Goal: Information Seeking & Learning: Learn about a topic

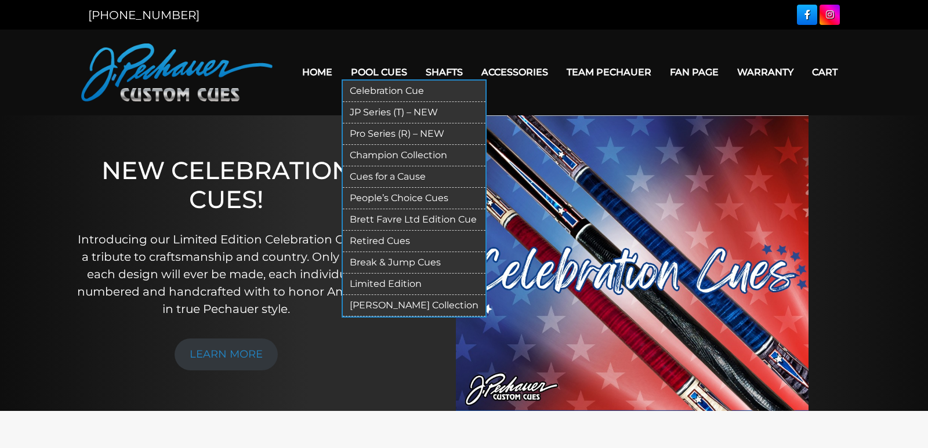
click at [390, 238] on link "Retired Cues" at bounding box center [414, 241] width 143 height 21
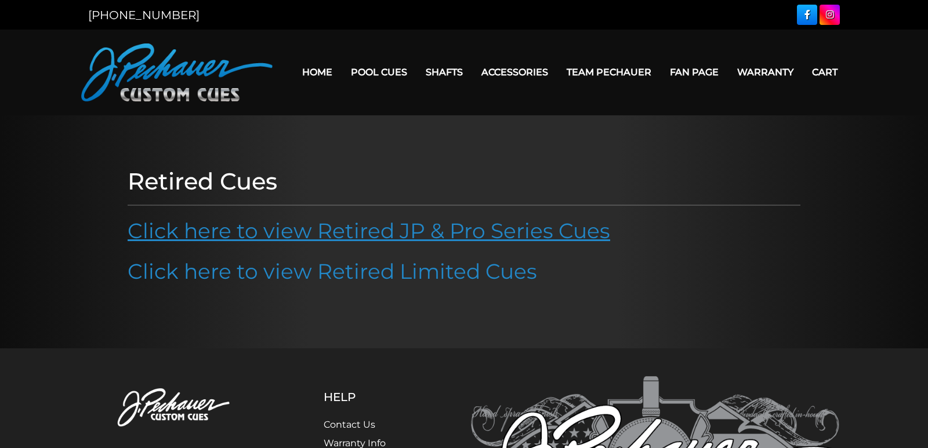
click at [392, 234] on link "Click here to view Retired JP & Pro Series Cues" at bounding box center [369, 231] width 482 height 26
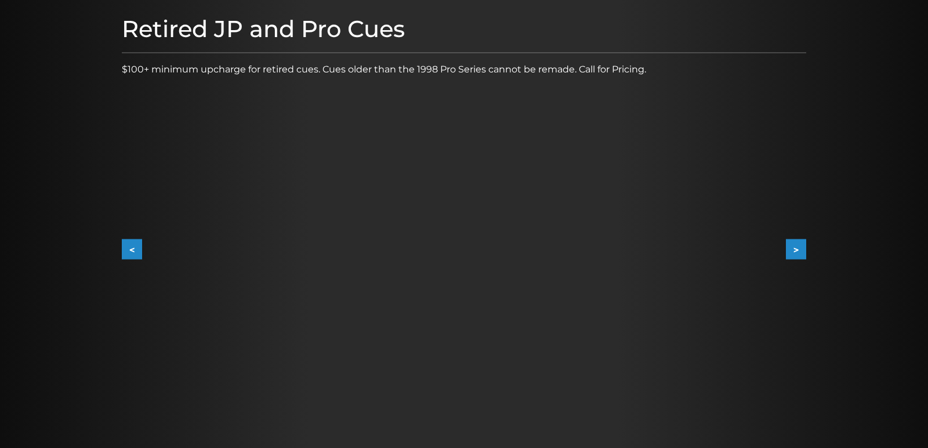
scroll to position [174, 0]
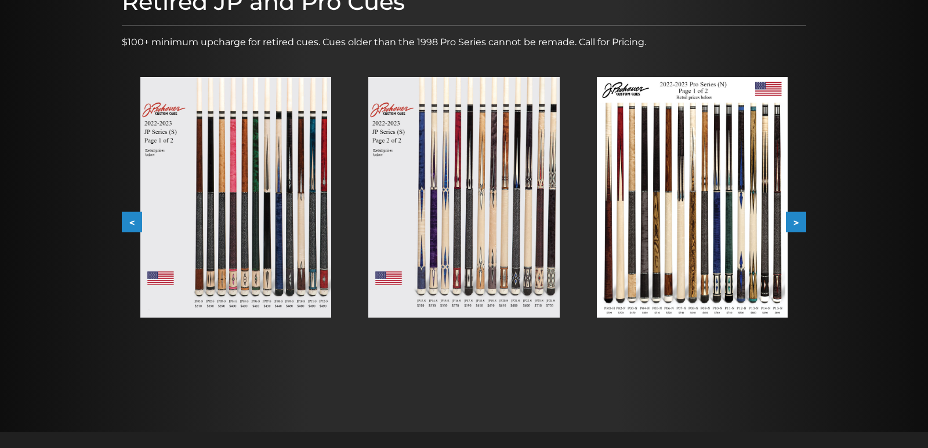
click at [244, 228] on img at bounding box center [235, 197] width 191 height 241
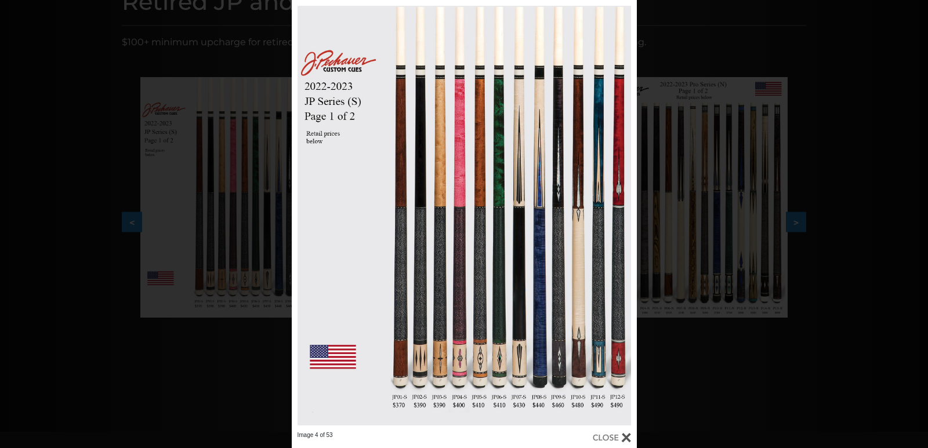
click at [163, 66] on div "Image 4 of 53" at bounding box center [464, 224] width 928 height 448
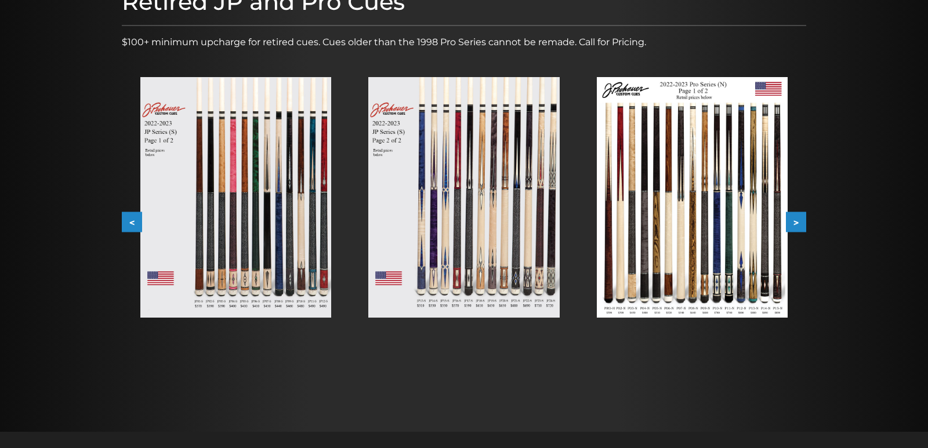
click at [706, 208] on img at bounding box center [692, 197] width 191 height 241
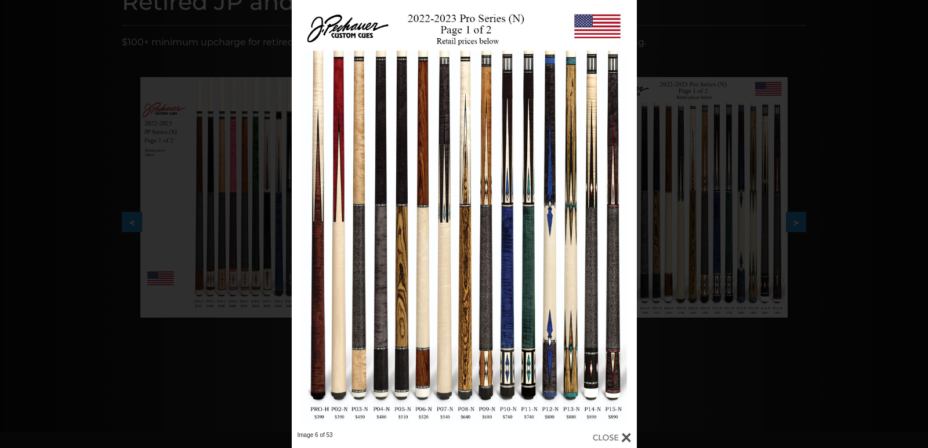
click at [770, 212] on div "Image 6 of 53" at bounding box center [464, 224] width 928 height 448
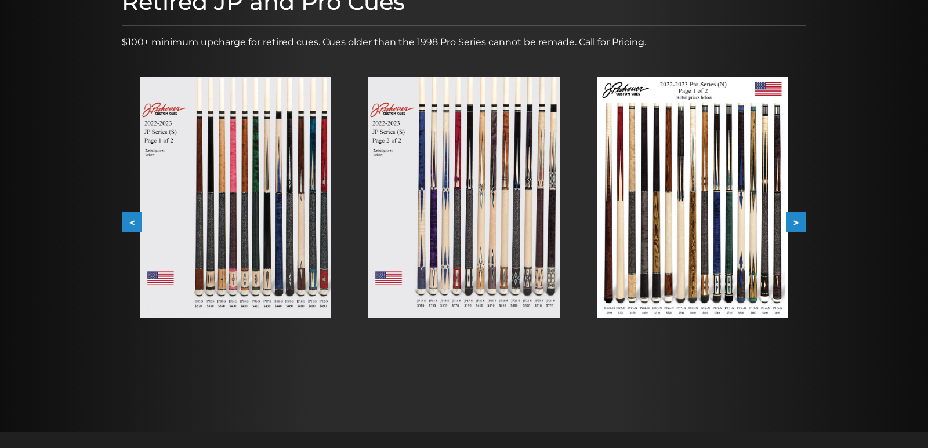
click at [735, 218] on img at bounding box center [692, 197] width 191 height 241
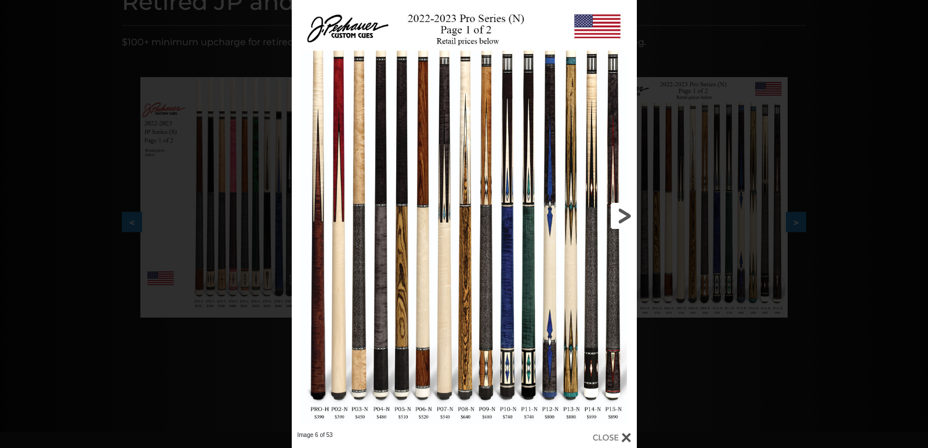
click at [618, 226] on link at bounding box center [558, 215] width 155 height 431
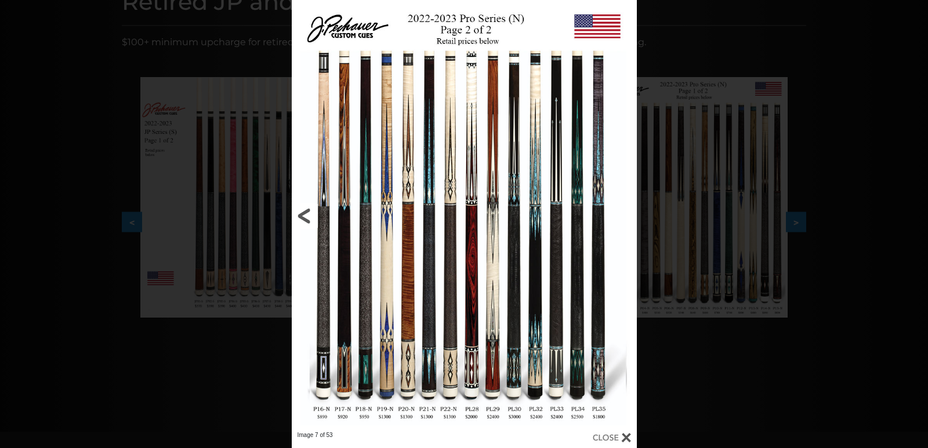
click at [304, 212] on link at bounding box center [369, 215] width 155 height 431
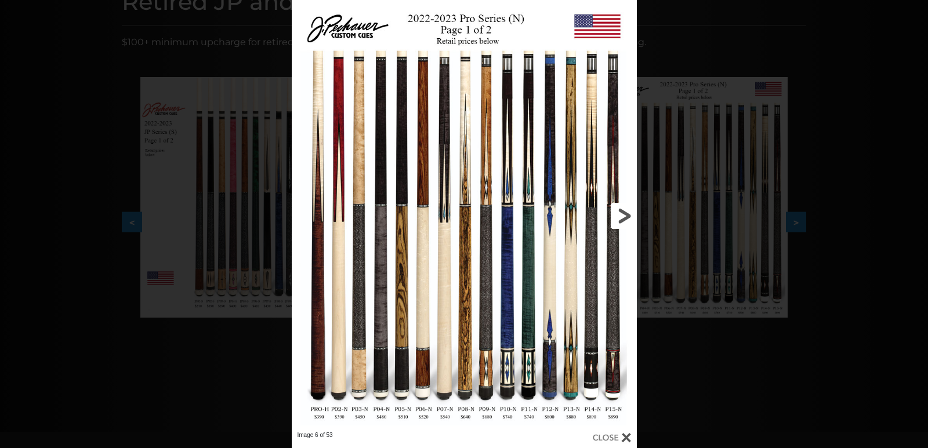
click at [623, 209] on link at bounding box center [558, 215] width 155 height 431
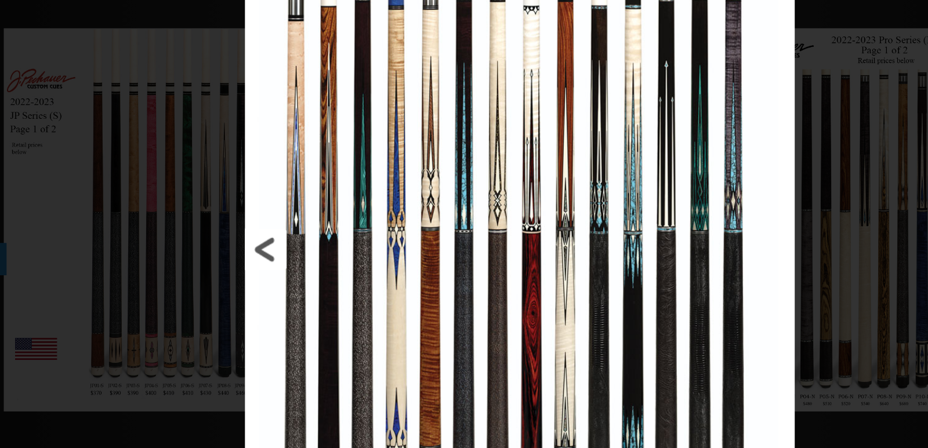
scroll to position [180, 0]
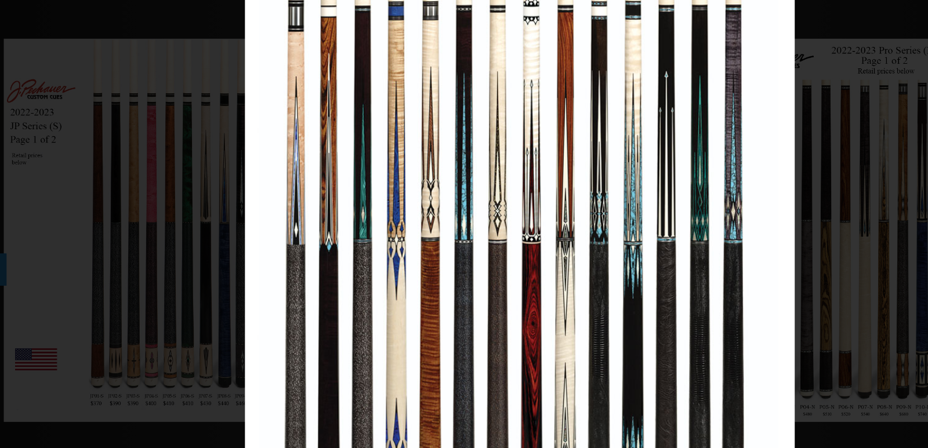
click at [257, 52] on div "Image 7 of 53" at bounding box center [464, 218] width 928 height 448
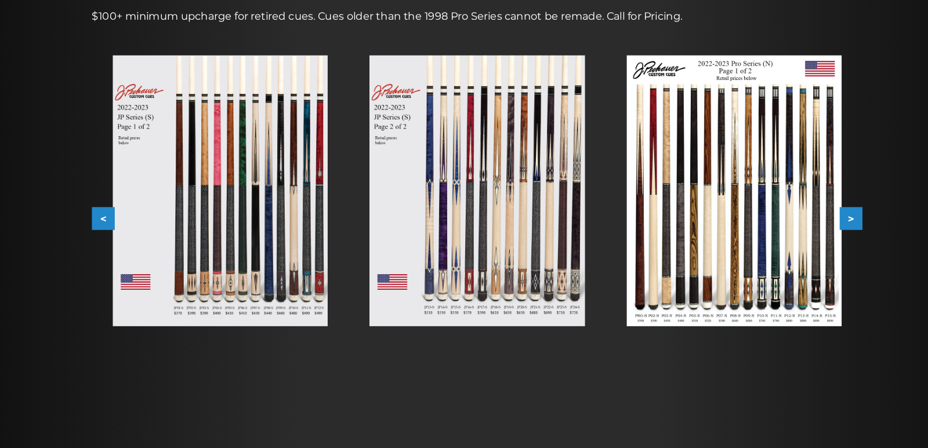
scroll to position [191, 0]
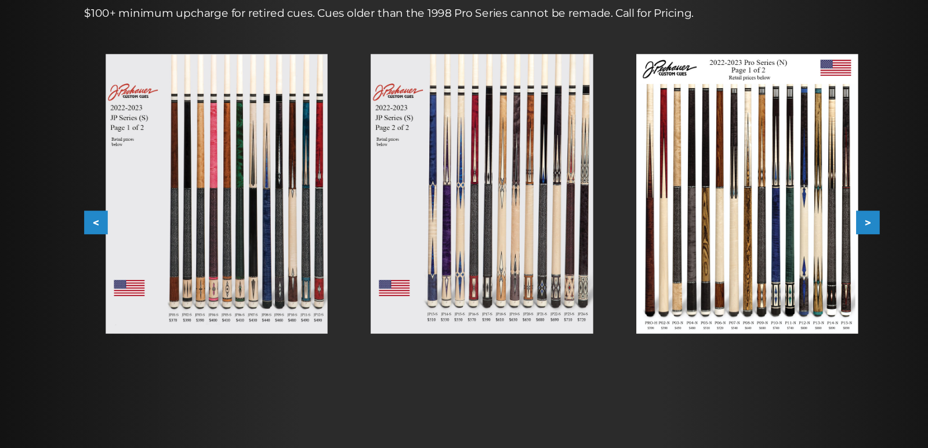
click at [708, 186] on img at bounding box center [692, 180] width 191 height 241
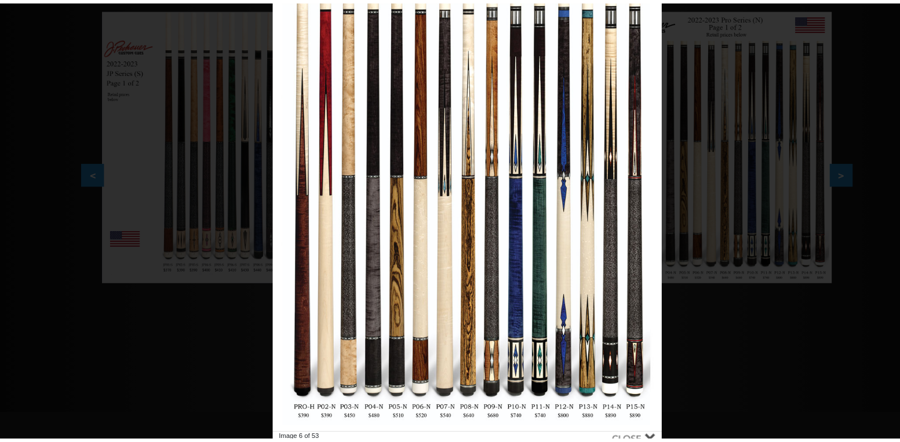
scroll to position [239, 0]
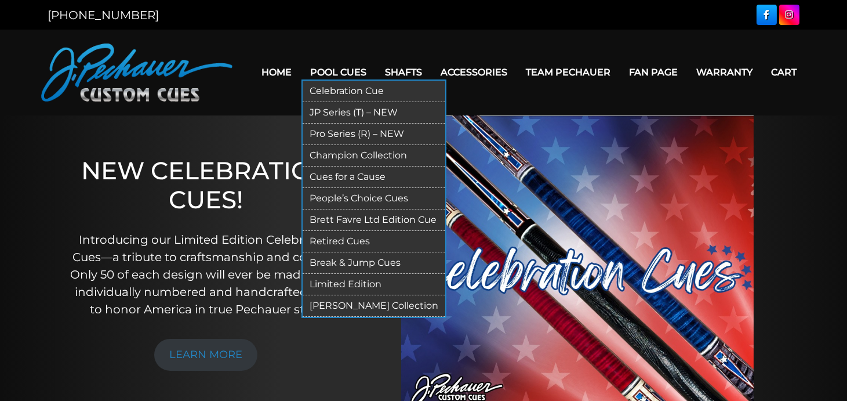
click at [361, 235] on link "Retired Cues" at bounding box center [374, 241] width 143 height 21
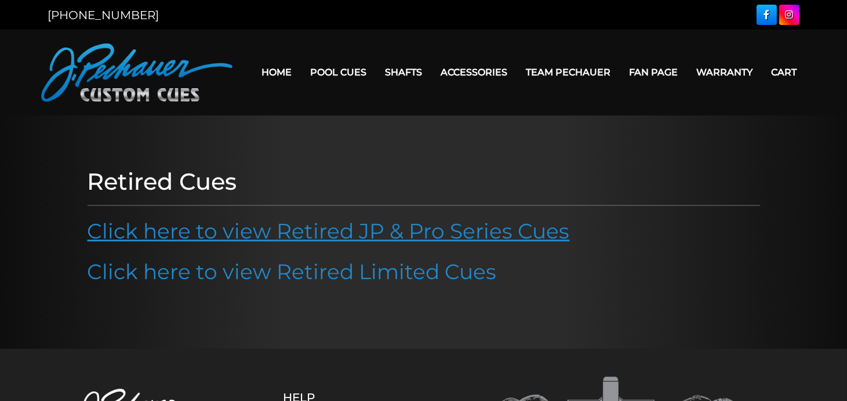
click at [311, 221] on link "Click here to view Retired JP & Pro Series Cues" at bounding box center [329, 231] width 482 height 26
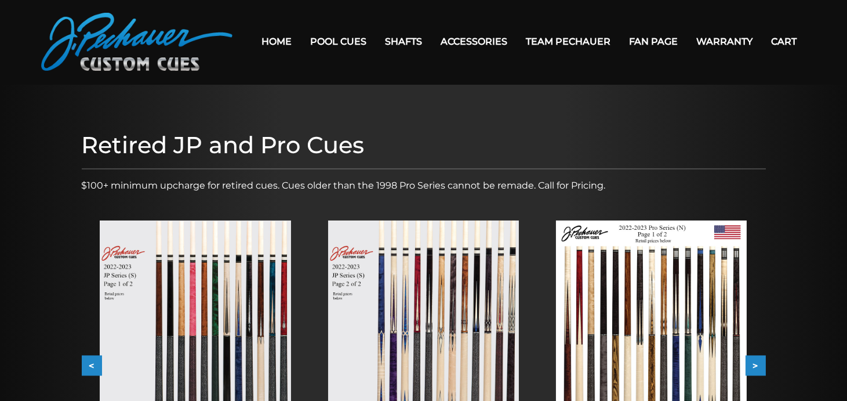
scroll to position [70, 0]
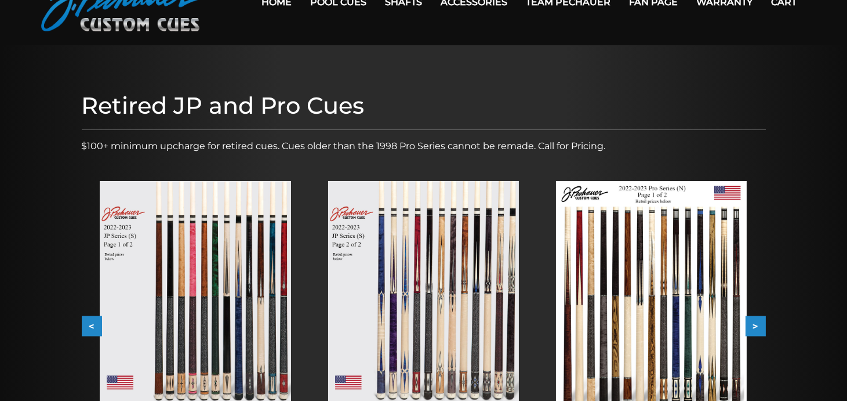
click at [605, 272] on img at bounding box center [651, 301] width 191 height 241
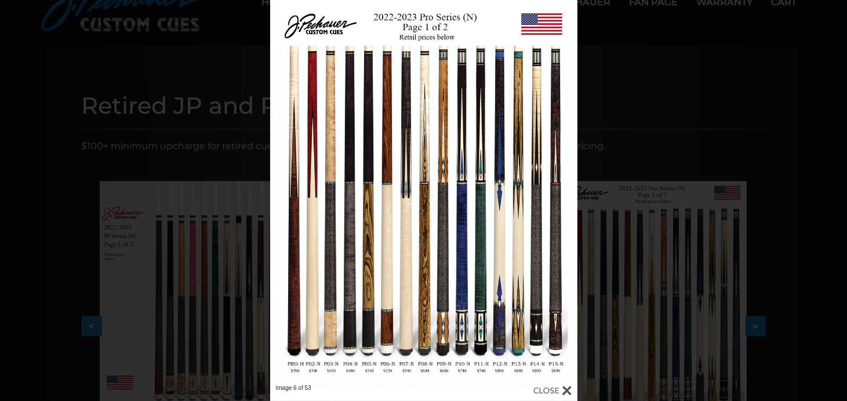
click at [611, 86] on div "Image 6 of 53" at bounding box center [423, 200] width 847 height 401
